Goal: Task Accomplishment & Management: Use online tool/utility

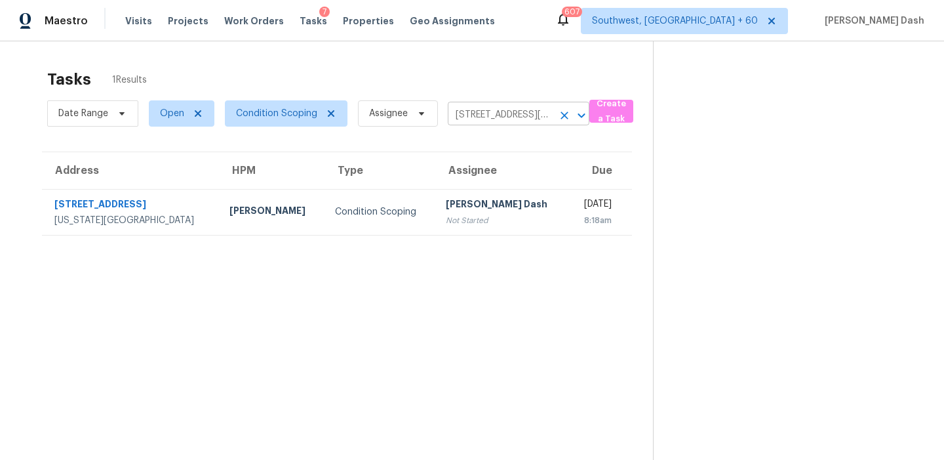
click at [561, 116] on icon "Clear" at bounding box center [564, 115] width 13 height 13
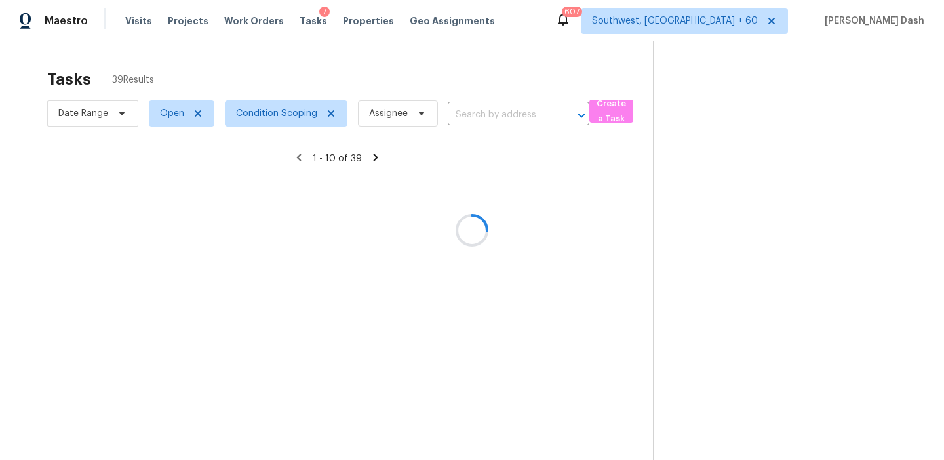
click at [279, 117] on div at bounding box center [472, 230] width 944 height 460
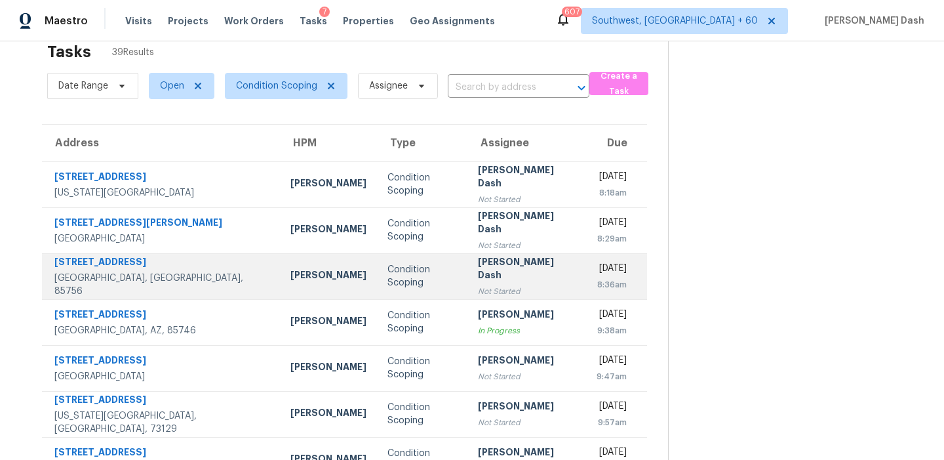
scroll to position [26, 0]
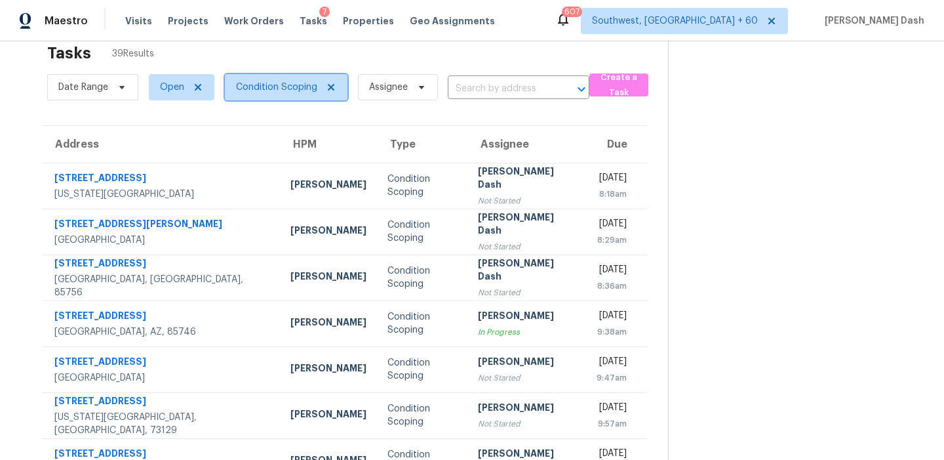
click at [293, 84] on span "Condition Scoping" at bounding box center [276, 87] width 81 height 13
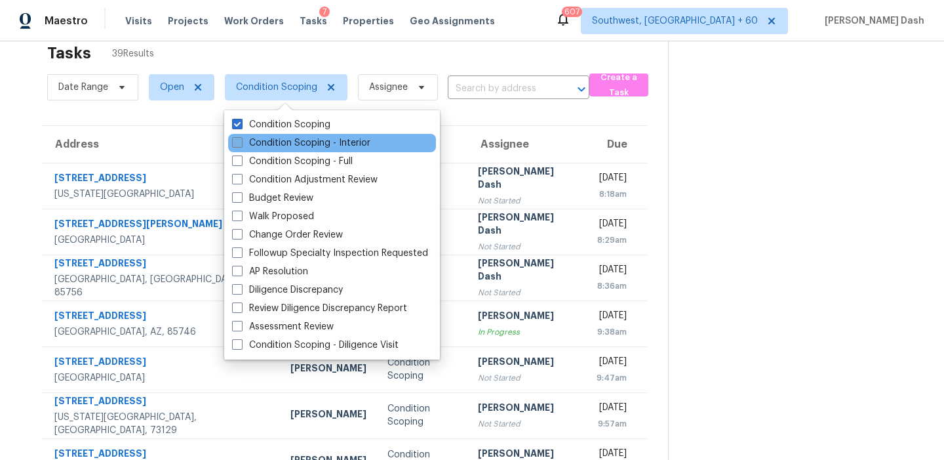
click at [288, 144] on label "Condition Scoping - Interior" at bounding box center [301, 142] width 138 height 13
click at [241, 144] on input "Condition Scoping - Interior" at bounding box center [236, 140] width 9 height 9
checkbox input "true"
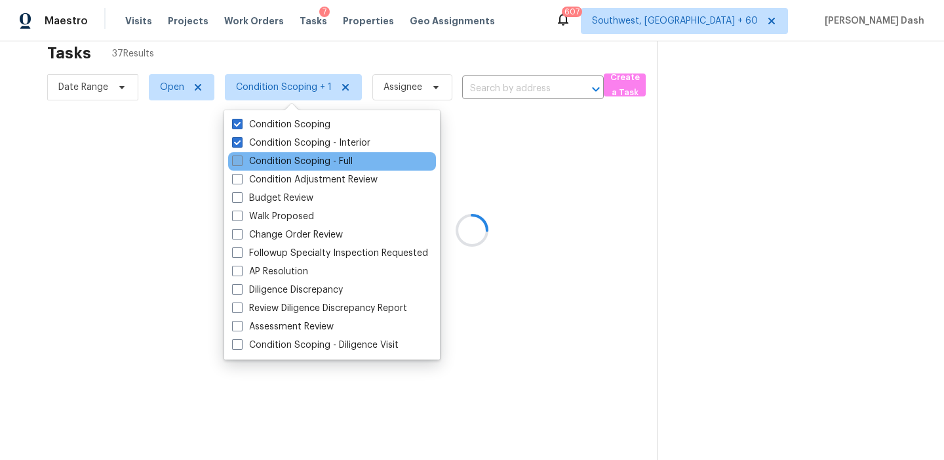
click at [292, 161] on label "Condition Scoping - Full" at bounding box center [292, 161] width 121 height 13
click at [241, 161] on input "Condition Scoping - Full" at bounding box center [236, 159] width 9 height 9
checkbox input "true"
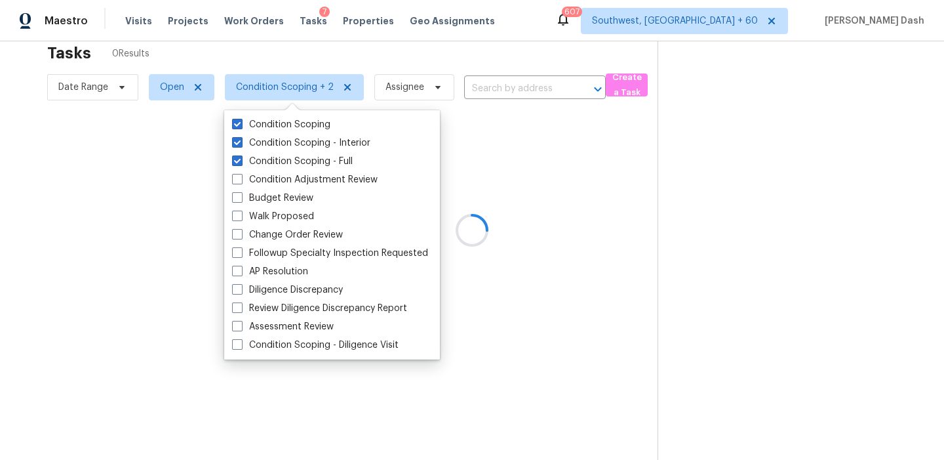
click at [155, 186] on div at bounding box center [472, 230] width 944 height 460
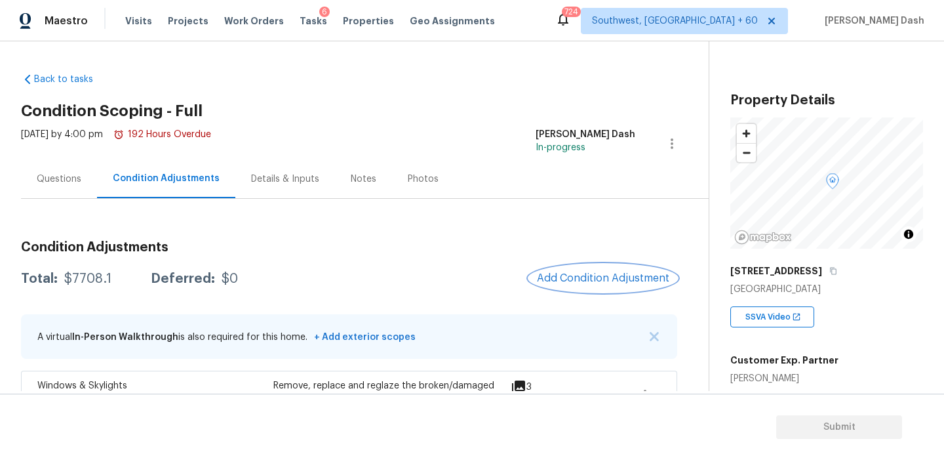
click at [569, 271] on button "Add Condition Adjustment" at bounding box center [603, 278] width 148 height 28
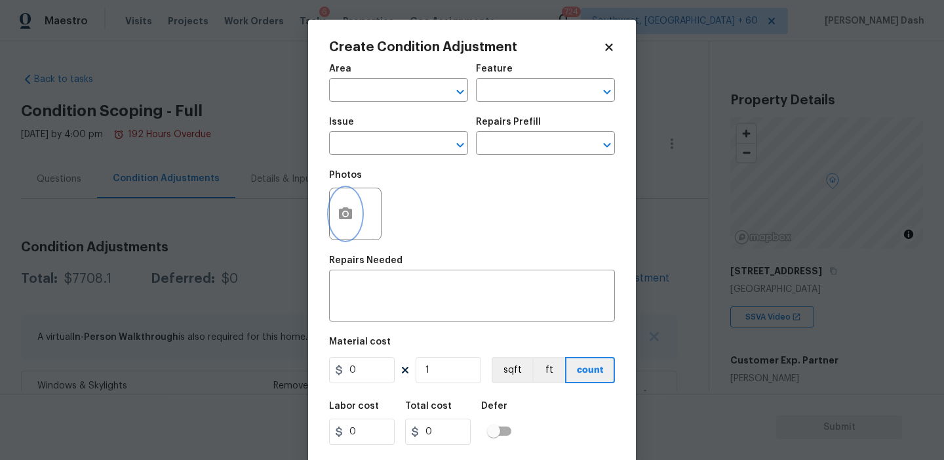
click at [336, 212] on button "button" at bounding box center [345, 213] width 31 height 51
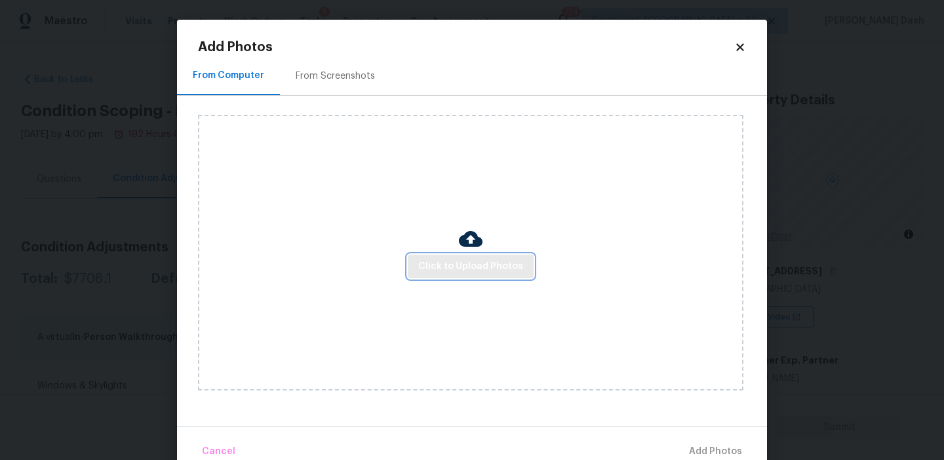
click at [444, 262] on span "Click to Upload Photos" at bounding box center [470, 266] width 105 height 16
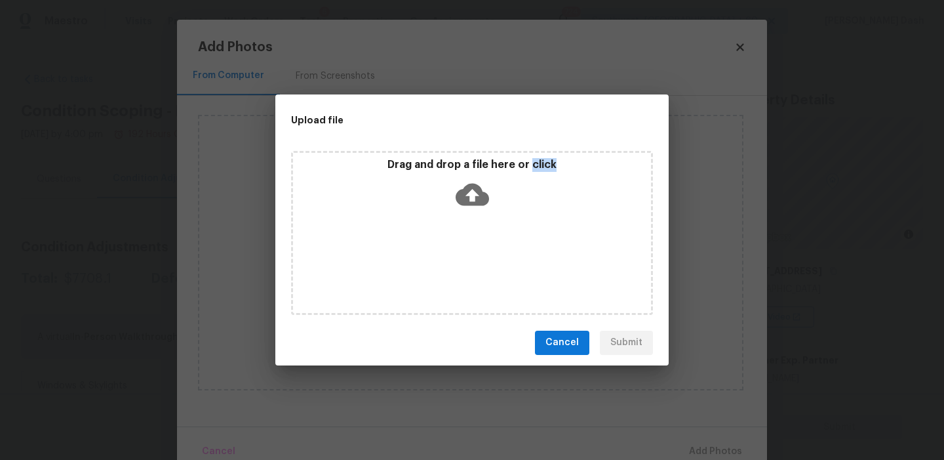
click at [444, 262] on div "Drag and drop a file here or click" at bounding box center [472, 233] width 362 height 164
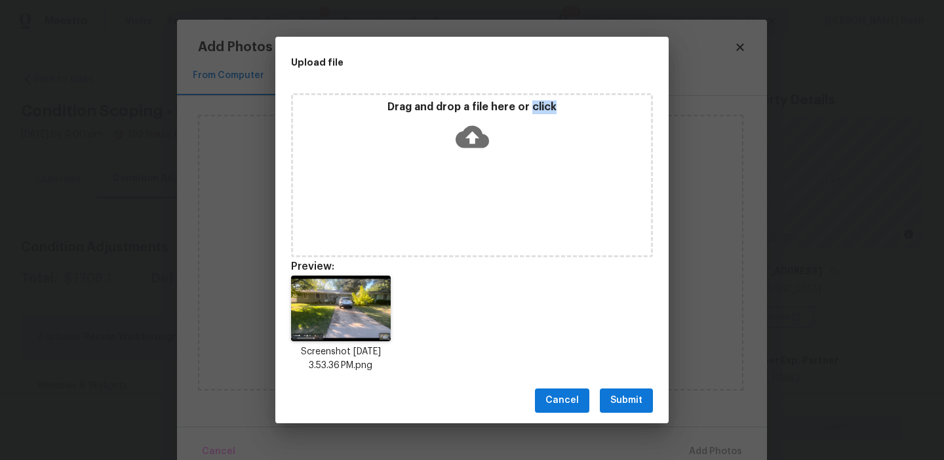
click at [650, 409] on button "Submit" at bounding box center [626, 400] width 53 height 24
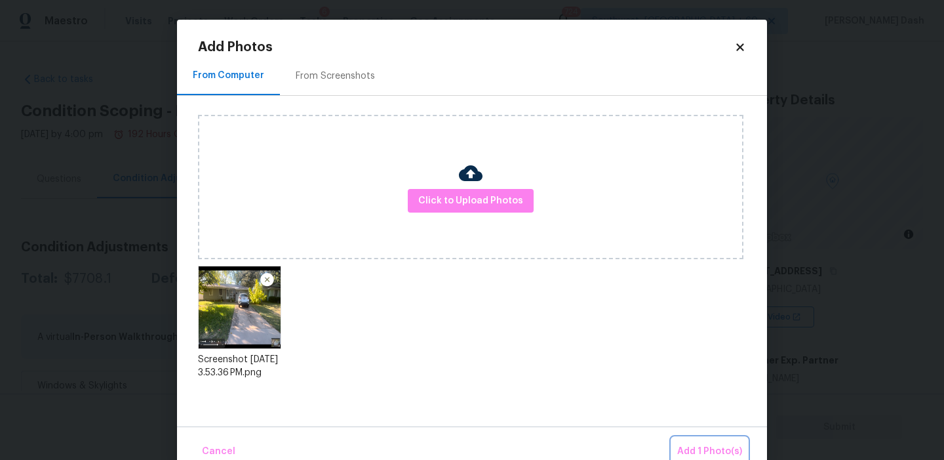
click at [707, 443] on button "Add 1 Photo(s)" at bounding box center [709, 451] width 75 height 28
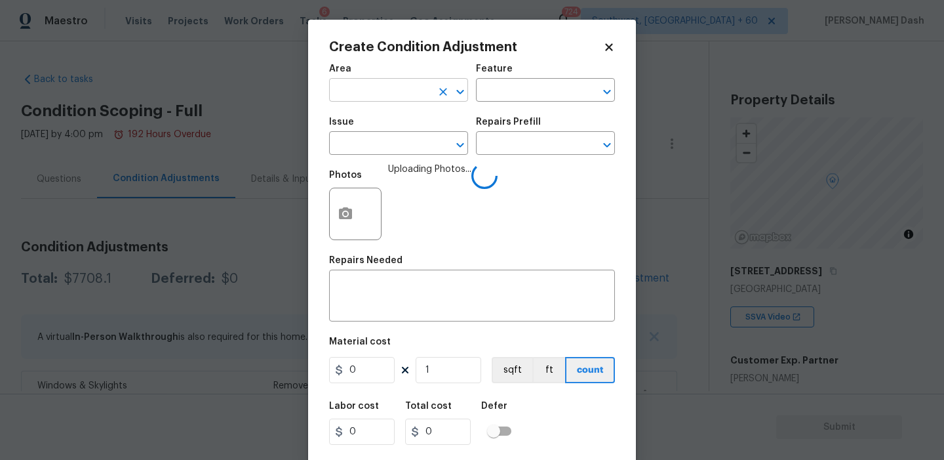
click at [407, 95] on input "text" at bounding box center [380, 91] width 102 height 20
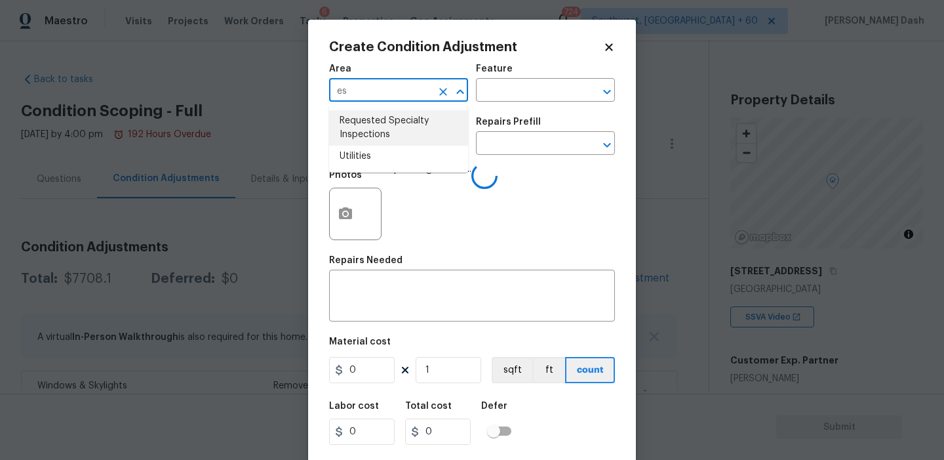
type input "e"
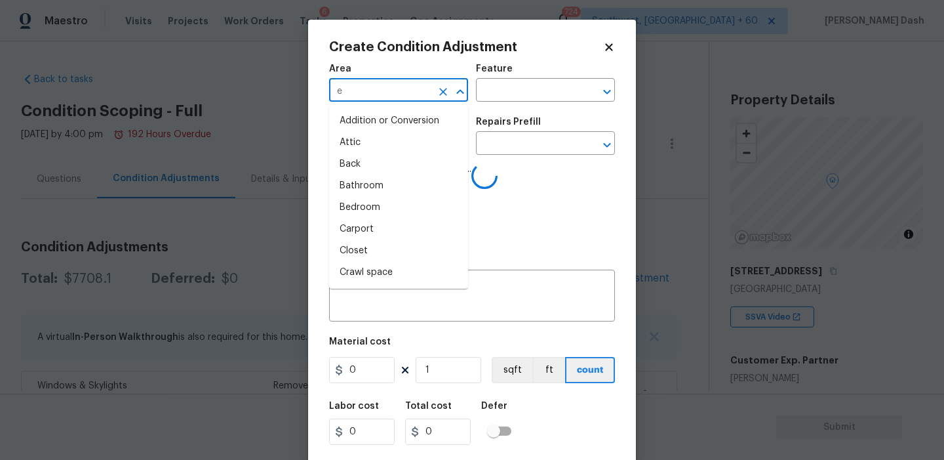
type input "ex"
click at [374, 140] on li "Attic" at bounding box center [398, 143] width 139 height 22
type input "Attic"
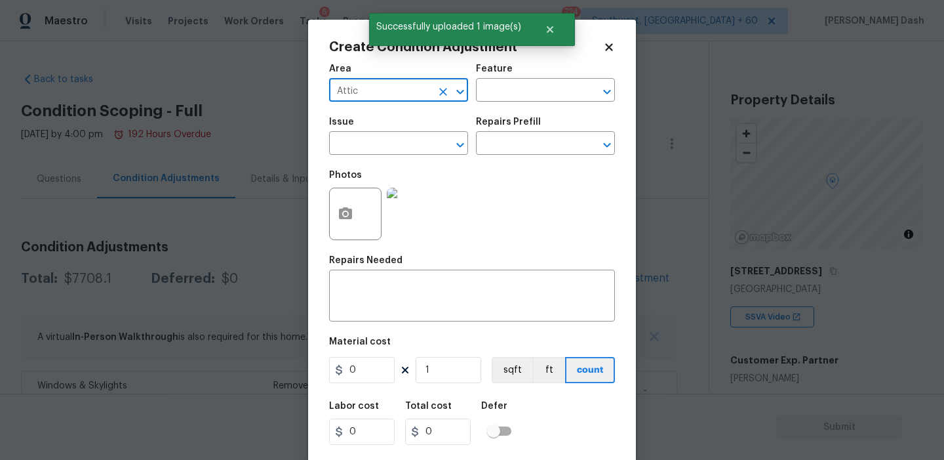
click at [446, 91] on icon "Clear" at bounding box center [443, 91] width 13 height 13
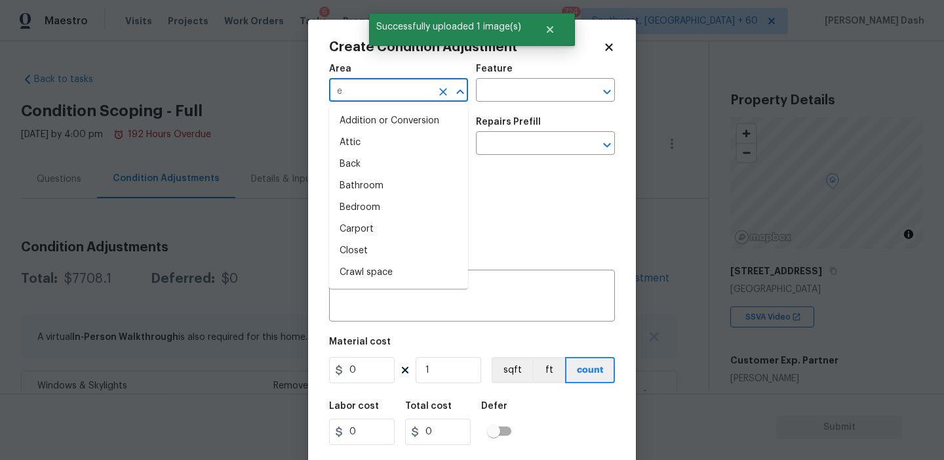
type input "ex"
click at [409, 144] on li "Attic" at bounding box center [398, 143] width 139 height 22
type input "Attic"
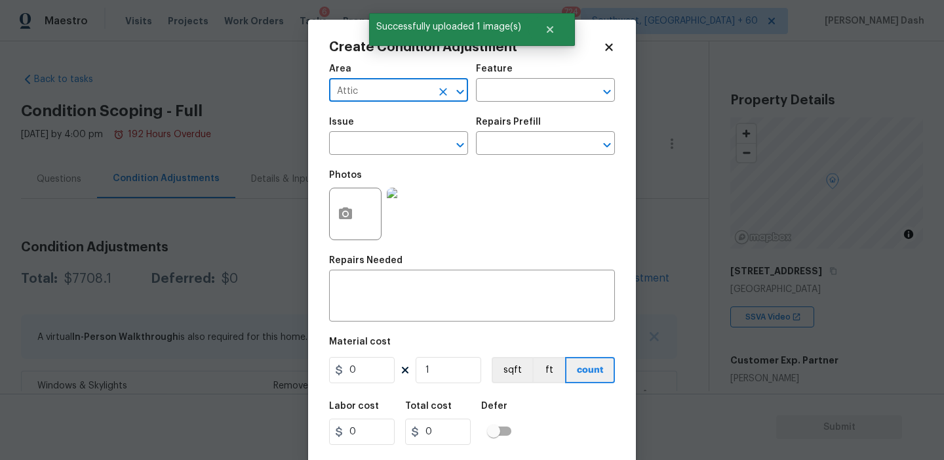
click at [445, 89] on icon "Clear" at bounding box center [443, 92] width 8 height 8
drag, startPoint x: 388, startPoint y: 148, endPoint x: 422, endPoint y: 125, distance: 41.3
click at [388, 148] on li "Exterior Overall" at bounding box center [398, 143] width 139 height 22
type input "Exterior Overall"
click at [509, 90] on input "text" at bounding box center [527, 91] width 102 height 20
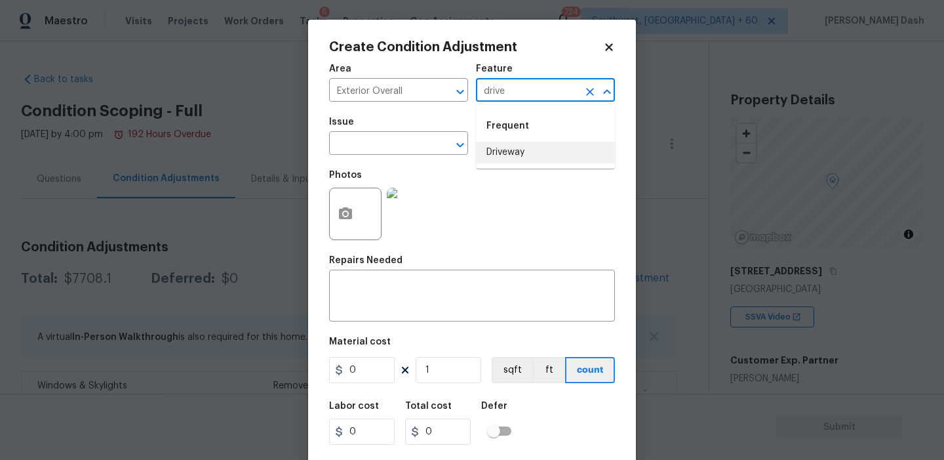
click at [517, 142] on li "Driveway" at bounding box center [545, 153] width 139 height 22
type input "Driveway"
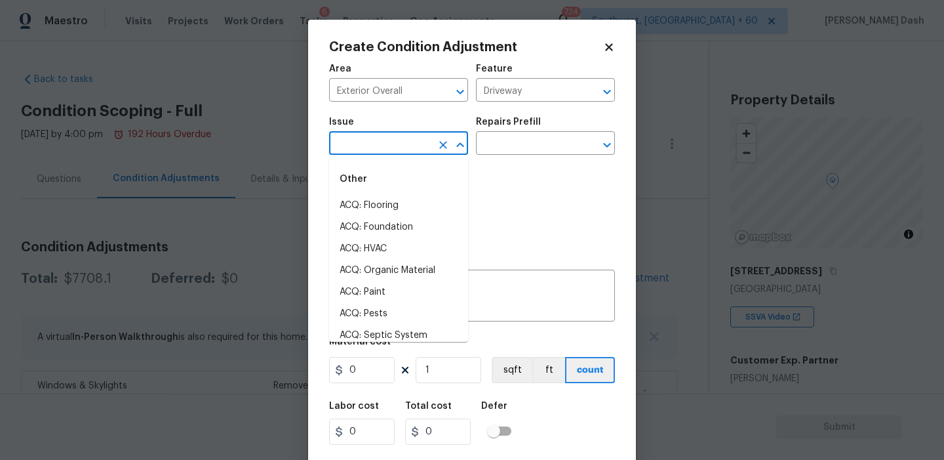
click at [405, 142] on input "text" at bounding box center [380, 144] width 102 height 20
click at [369, 247] on li "Concrete Repair" at bounding box center [398, 249] width 139 height 22
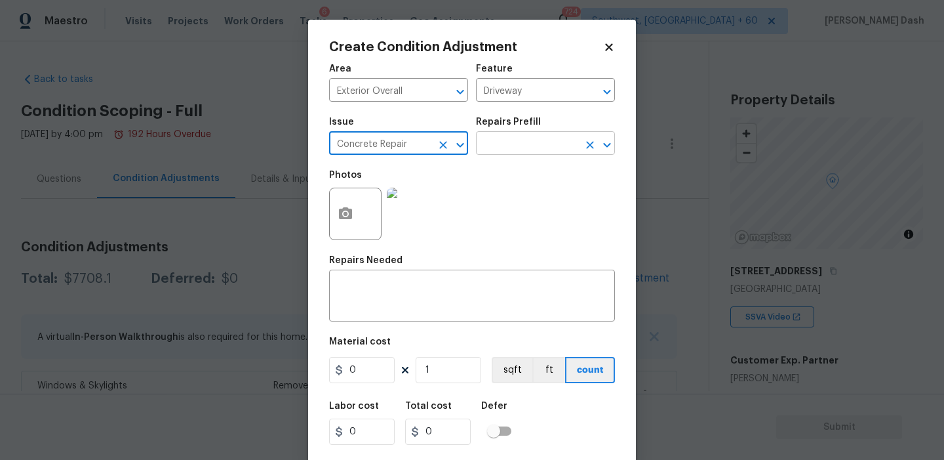
type input "Concrete Repair"
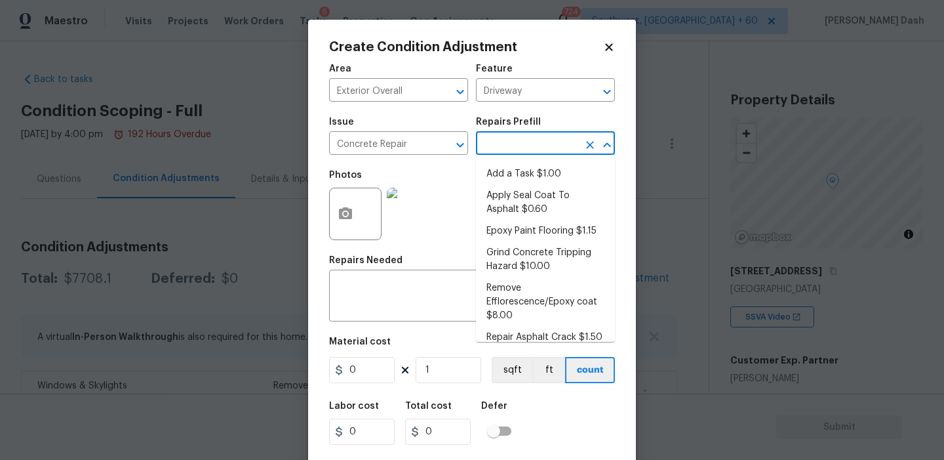
click at [487, 145] on input "text" at bounding box center [527, 144] width 102 height 20
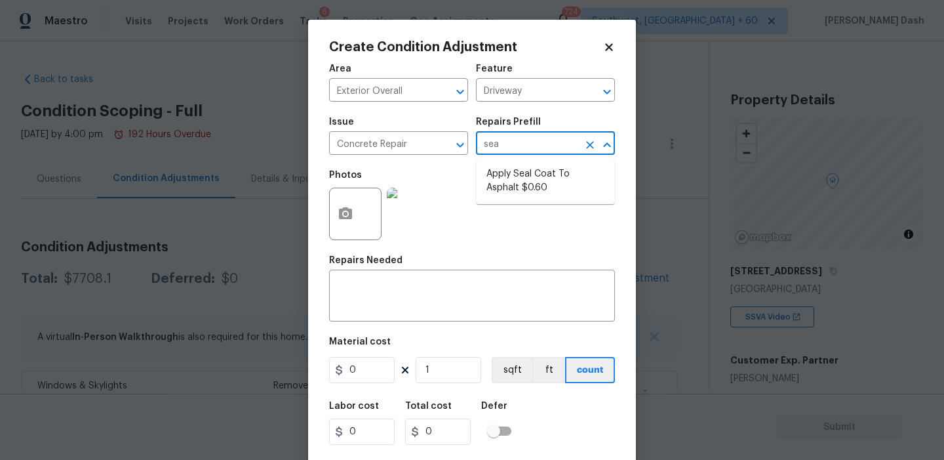
type input "seal"
click at [550, 188] on li "Apply Seal Coat To Asphalt $0.60" at bounding box center [545, 180] width 139 height 35
type input "Flatwork"
type textarea "Prep and clean the asphalt thoroughly. Apply an asphalt adhesive/sealer/top coa…"
type input "0.6"
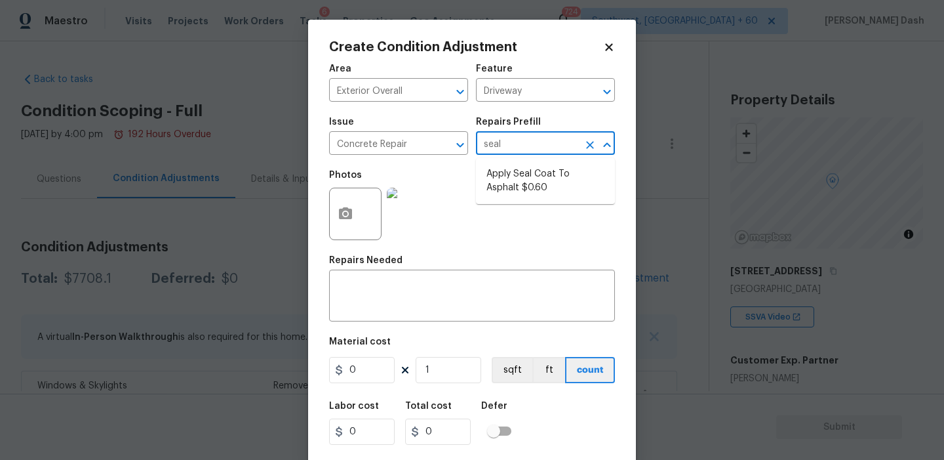
type input "0.6"
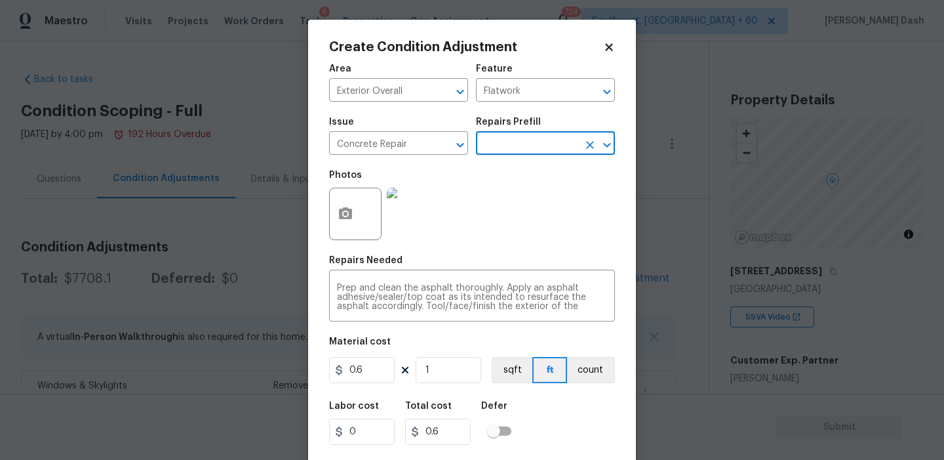
click at [500, 141] on input "text" at bounding box center [527, 144] width 102 height 20
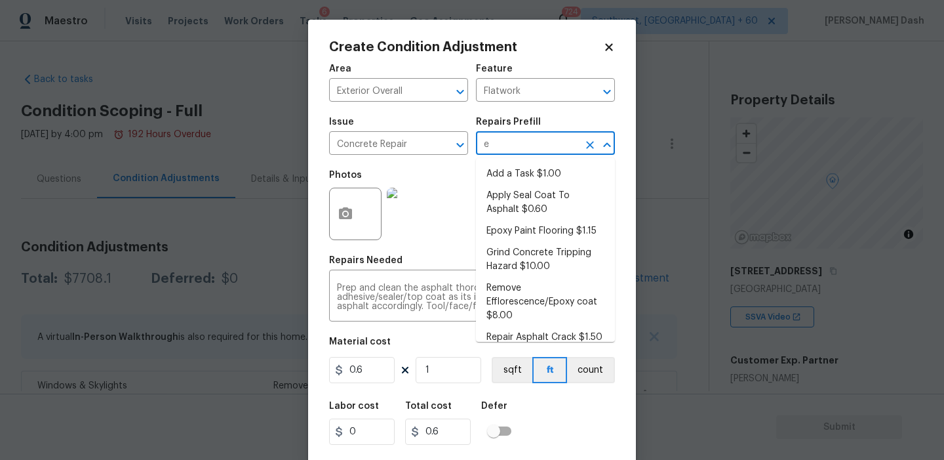
type input "ep"
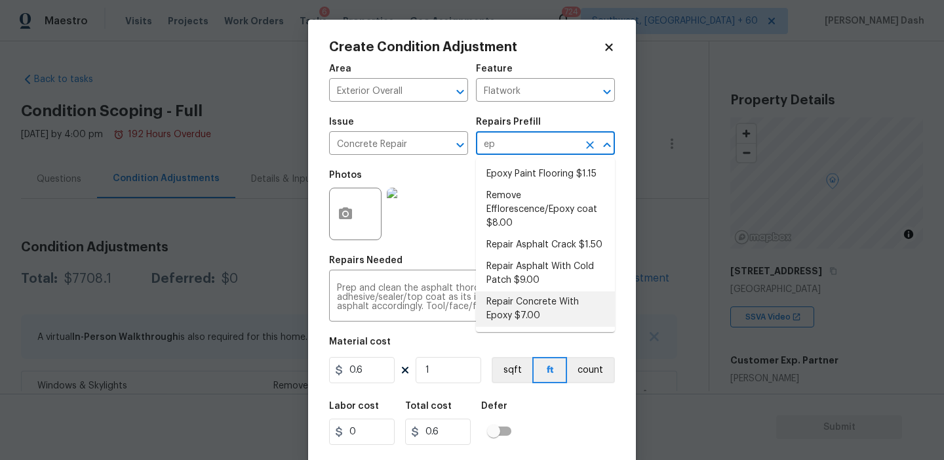
click at [504, 310] on li "Repair Concrete With Epoxy $7.00" at bounding box center [545, 308] width 139 height 35
type textarea "Prep and clean the crack in the concrete thoroughly. Apply/inject a concrete ad…"
type input "7"
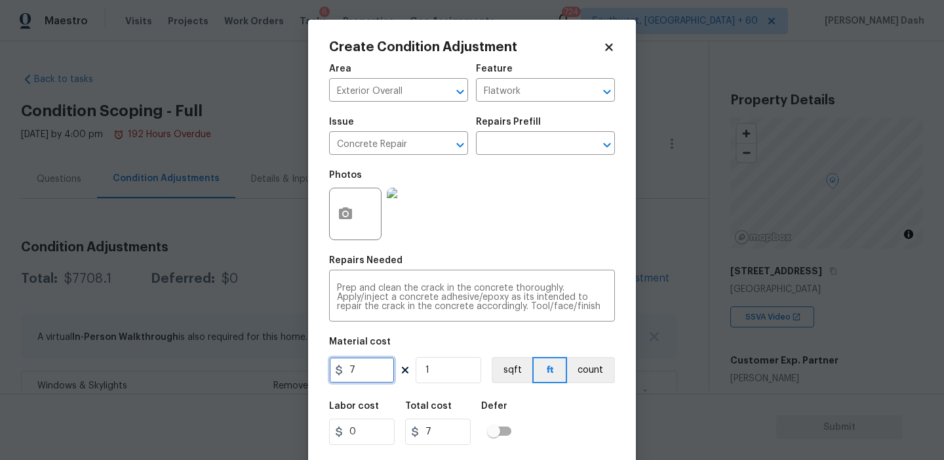
click at [372, 374] on input "7" at bounding box center [362, 370] width 66 height 26
type input "300"
click at [580, 374] on button "count" at bounding box center [591, 370] width 48 height 26
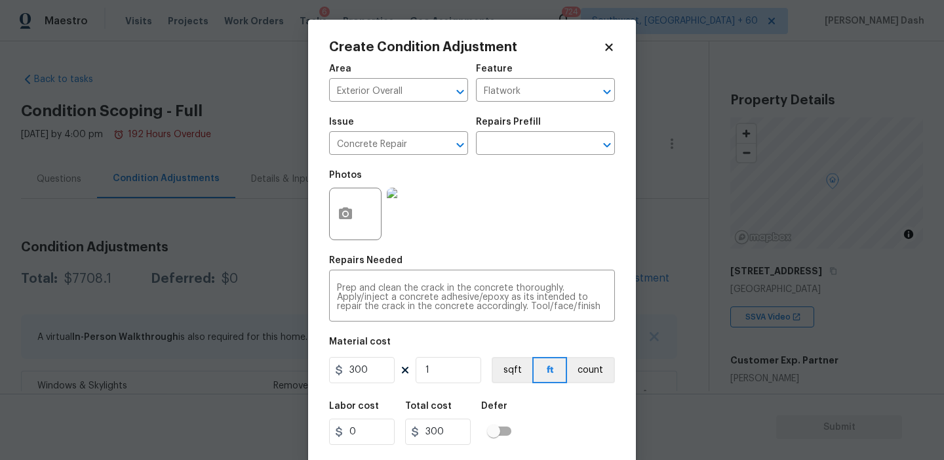
click at [580, 419] on div "Labor cost 0 Total cost 300 Defer" at bounding box center [472, 422] width 286 height 59
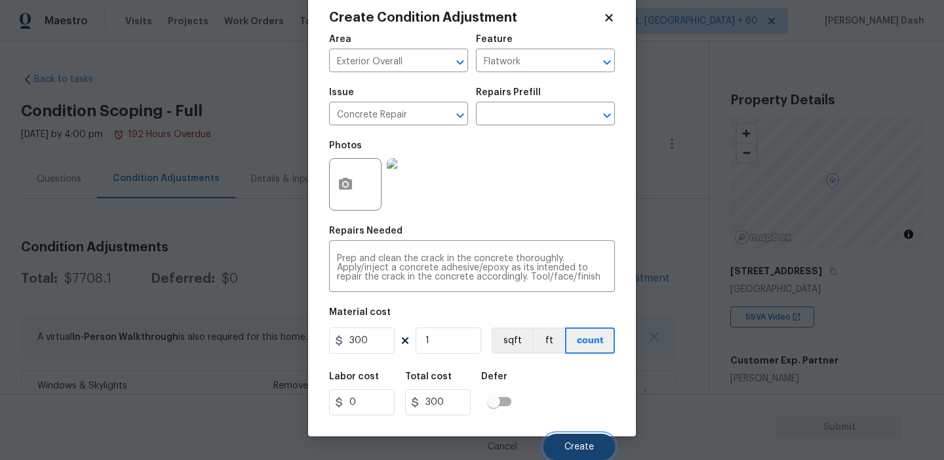
click at [578, 441] on button "Create" at bounding box center [579, 446] width 71 height 26
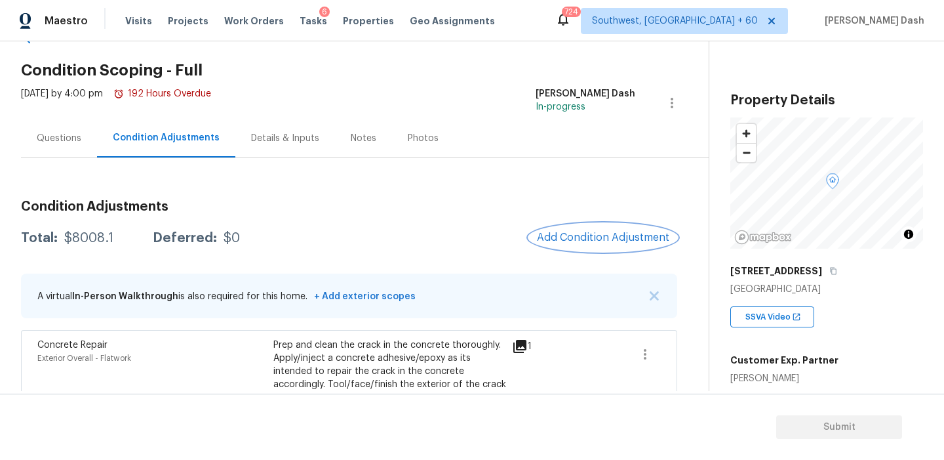
scroll to position [74, 0]
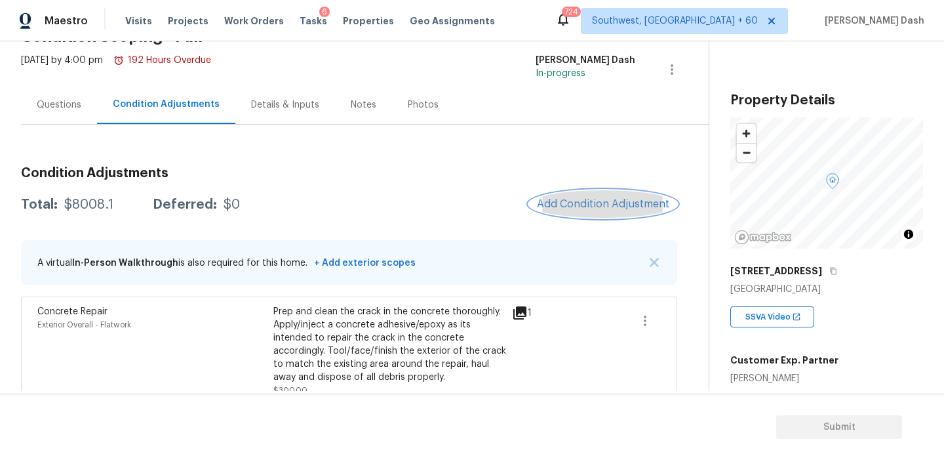
click at [551, 209] on span "Add Condition Adjustment" at bounding box center [603, 204] width 132 height 12
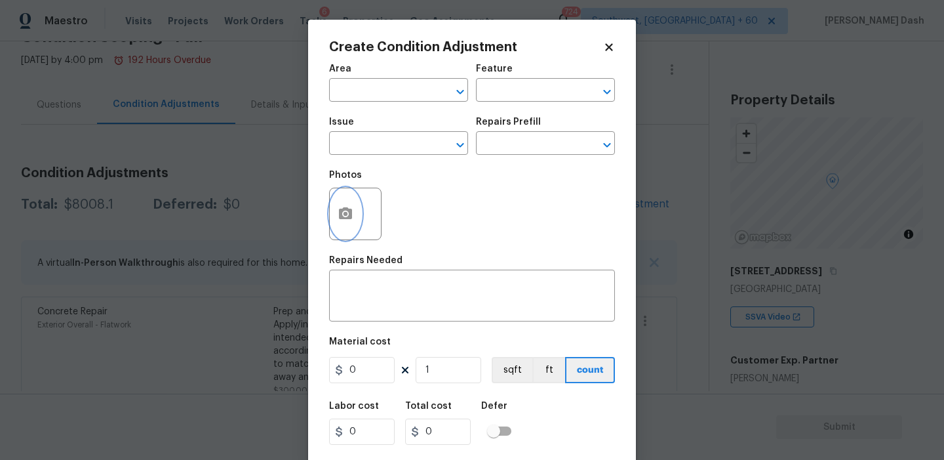
click at [349, 214] on icon "button" at bounding box center [345, 213] width 13 height 12
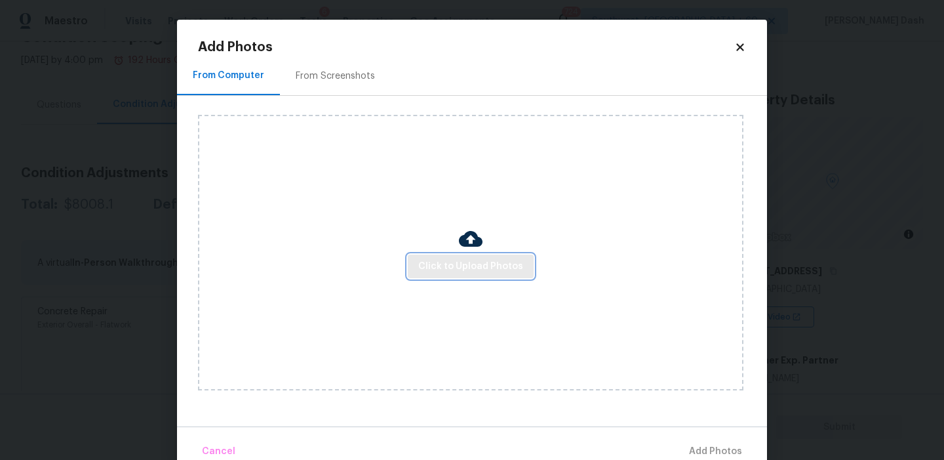
click at [457, 263] on span "Click to Upload Photos" at bounding box center [470, 266] width 105 height 16
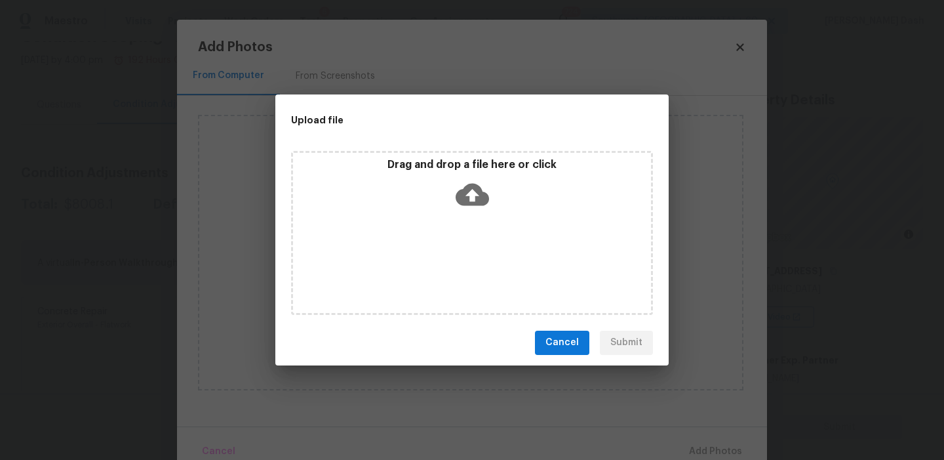
click at [457, 263] on div "Drag and drop a file here or click" at bounding box center [472, 233] width 362 height 164
